Goal: Find specific page/section: Find specific page/section

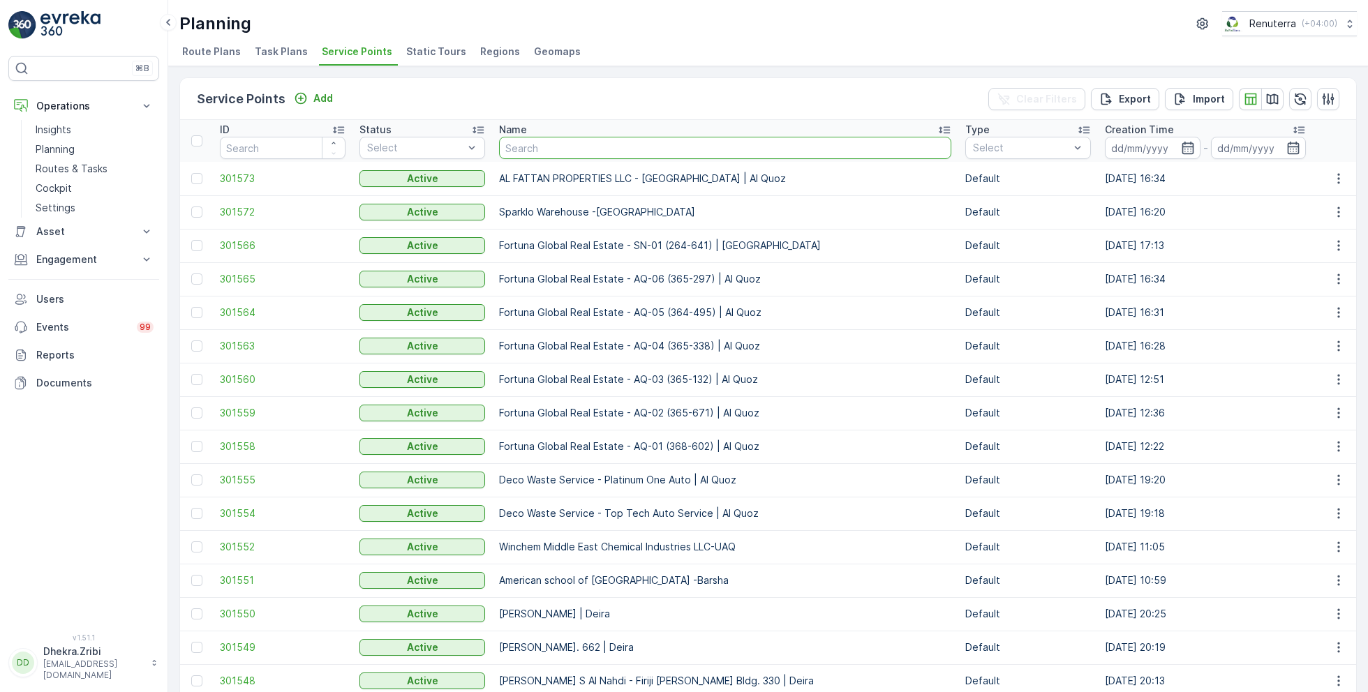
click at [544, 154] on input "text" at bounding box center [725, 148] width 452 height 22
type input "curo"
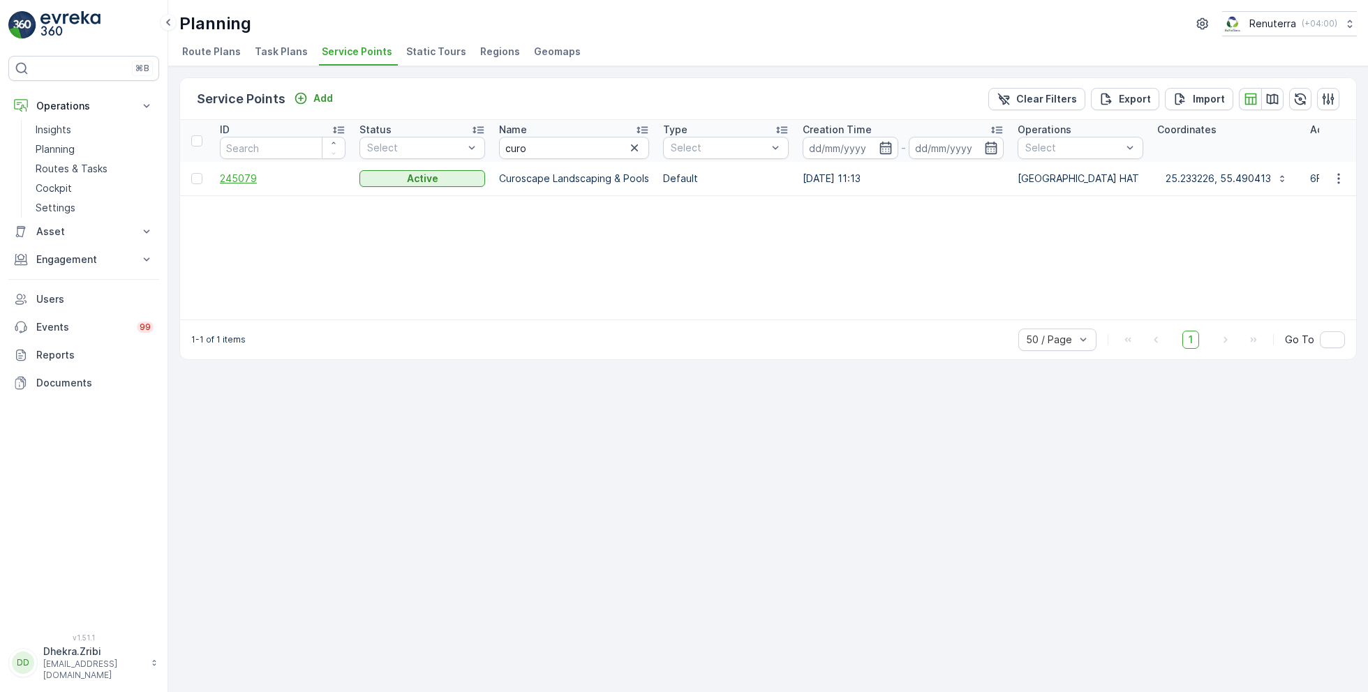
click at [242, 173] on span "245079" at bounding box center [283, 179] width 126 height 14
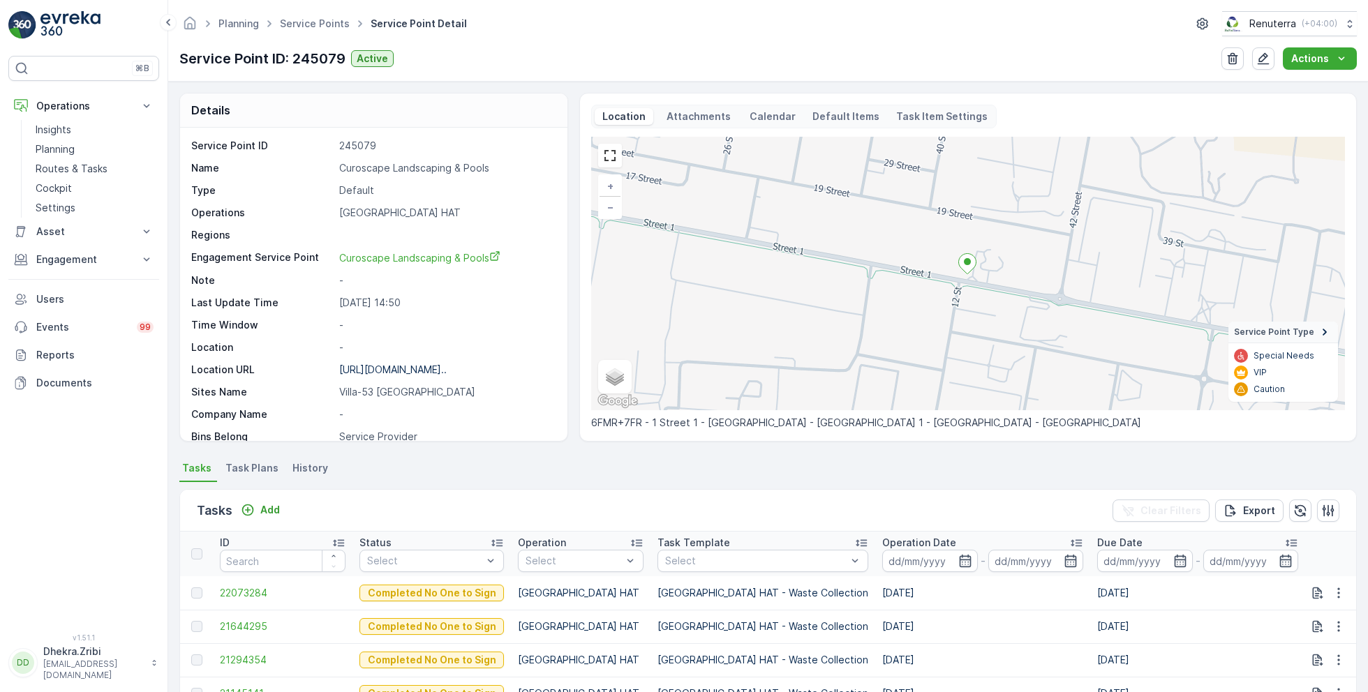
click at [444, 163] on p "Curoscape Landscaping & Pools" at bounding box center [446, 168] width 214 height 14
copy p "Curoscape Landscaping & Pools"
